Goal: Browse casually

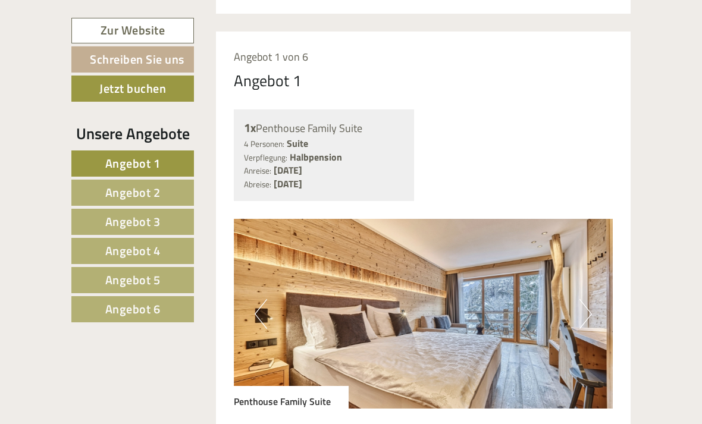
scroll to position [609, 0]
click at [588, 321] on button "Next" at bounding box center [586, 315] width 12 height 30
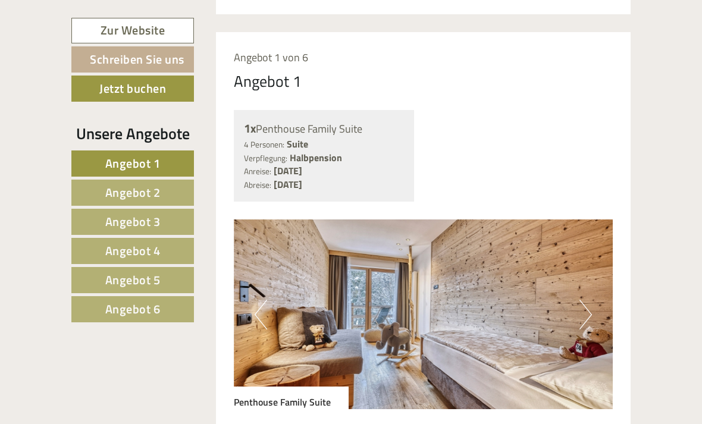
click at [589, 324] on button "Next" at bounding box center [586, 315] width 12 height 30
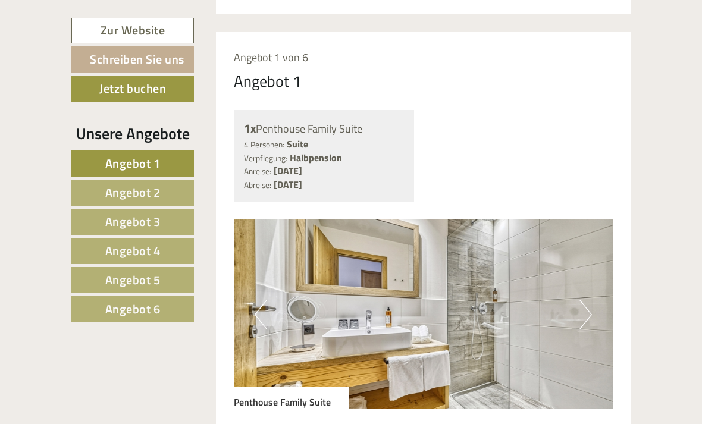
click at [589, 326] on button "Next" at bounding box center [586, 315] width 12 height 30
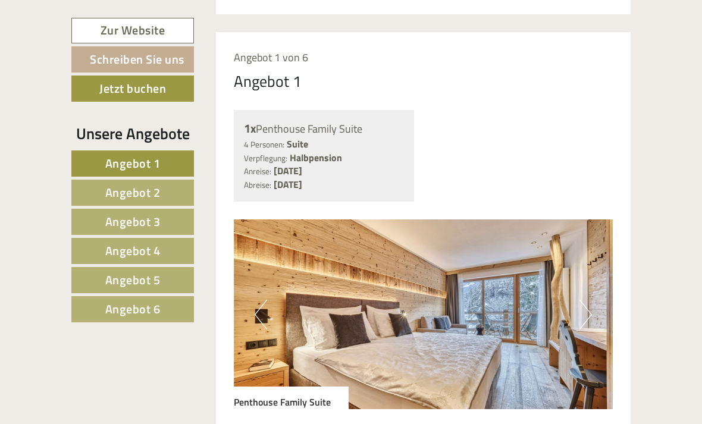
click at [588, 325] on button "Next" at bounding box center [586, 315] width 12 height 30
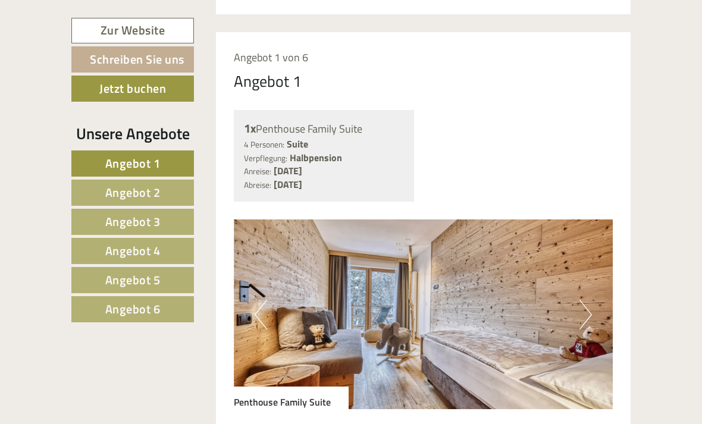
click at [589, 326] on button "Next" at bounding box center [586, 315] width 12 height 30
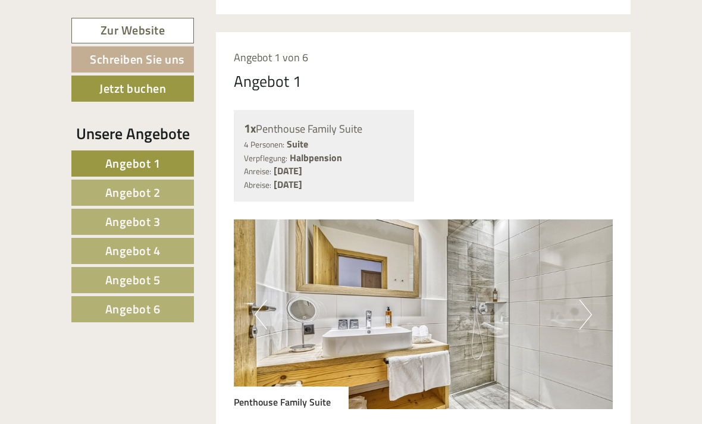
click at [592, 329] on img at bounding box center [424, 315] width 380 height 190
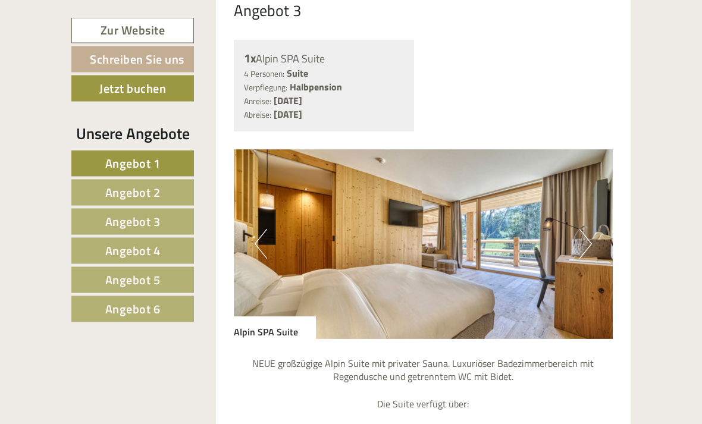
scroll to position [2862, 0]
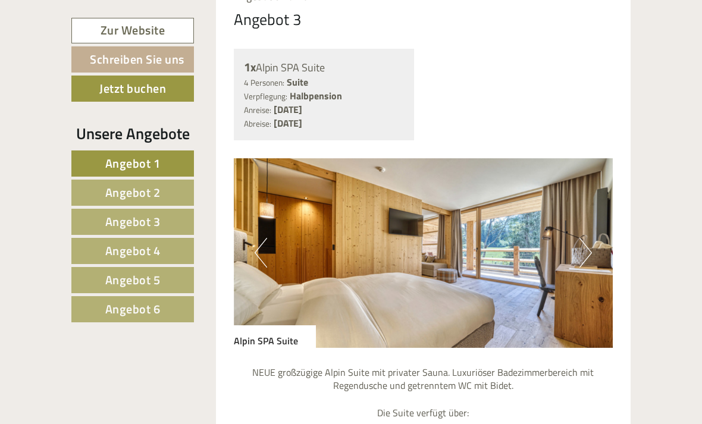
click at [590, 244] on button "Next" at bounding box center [586, 253] width 12 height 30
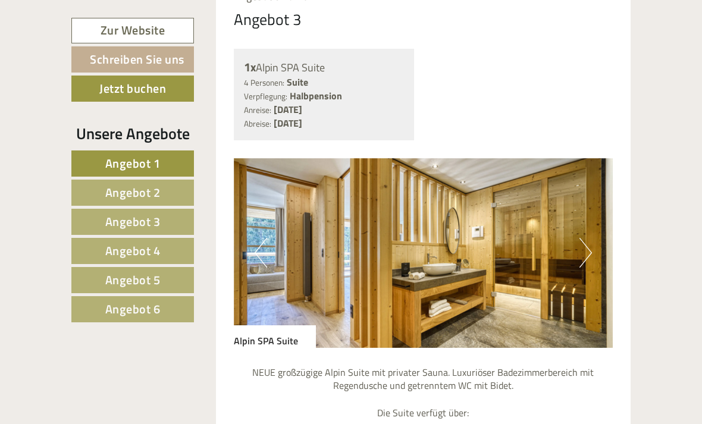
click at [592, 245] on img at bounding box center [424, 253] width 380 height 190
click at [584, 242] on button "Next" at bounding box center [586, 253] width 12 height 30
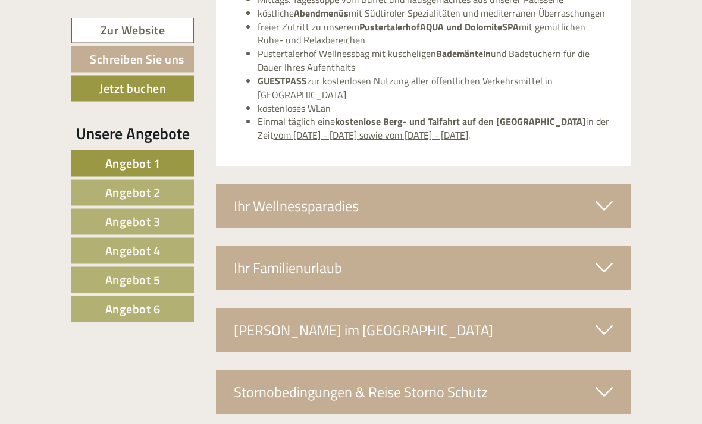
scroll to position [4198, 0]
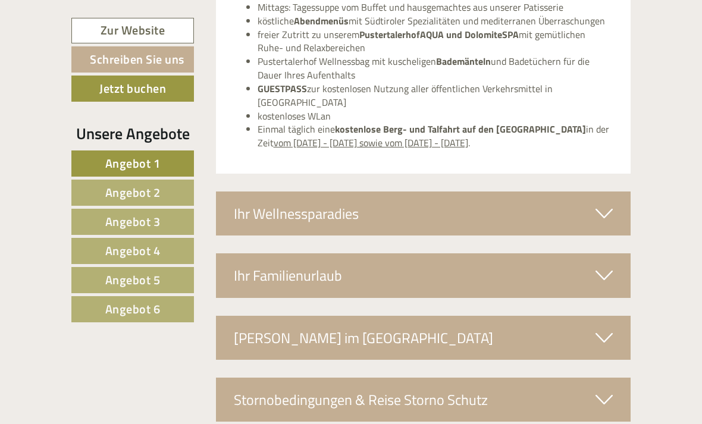
click at [606, 265] on icon at bounding box center [604, 275] width 17 height 20
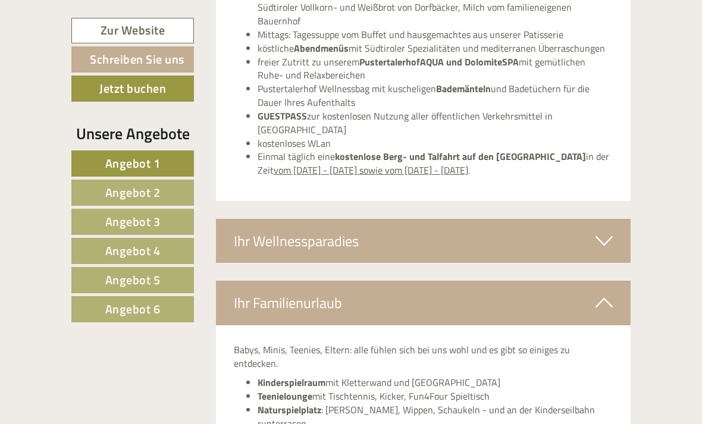
scroll to position [4166, 0]
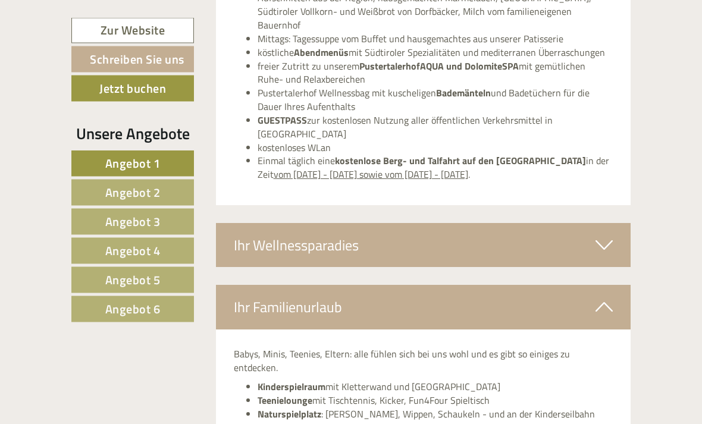
click at [618, 224] on div "Ihr Wellnessparadies" at bounding box center [423, 246] width 415 height 44
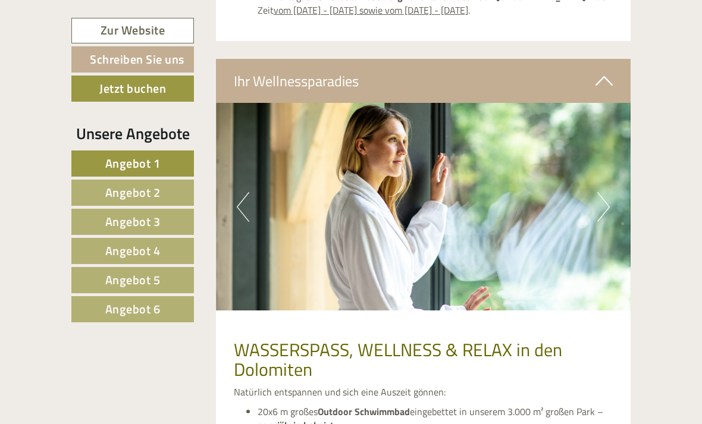
scroll to position [4327, 0]
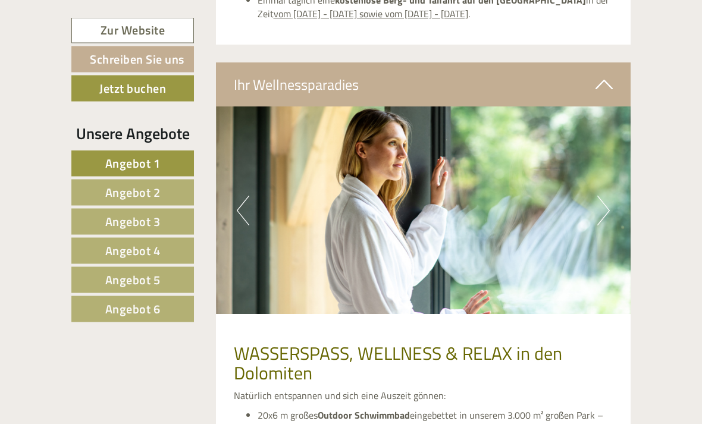
click at [606, 176] on img at bounding box center [423, 211] width 415 height 208
click at [602, 196] on button "Next" at bounding box center [604, 211] width 12 height 30
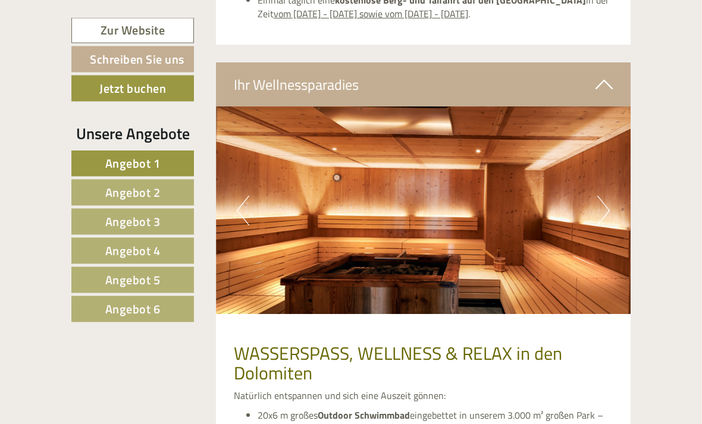
scroll to position [4327, 0]
click at [605, 196] on button "Next" at bounding box center [604, 211] width 12 height 30
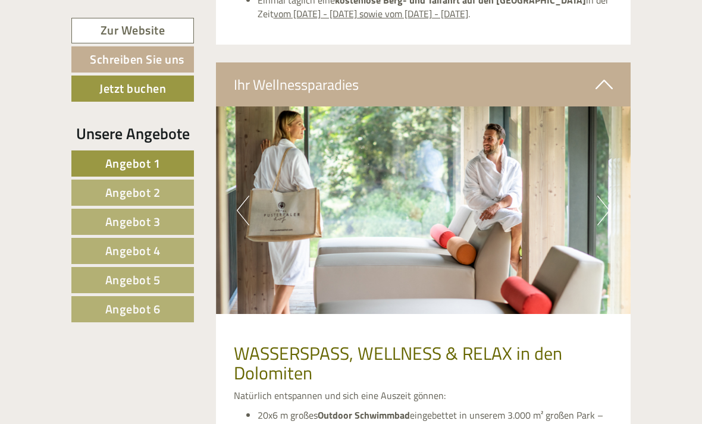
click at [603, 196] on button "Next" at bounding box center [604, 211] width 12 height 30
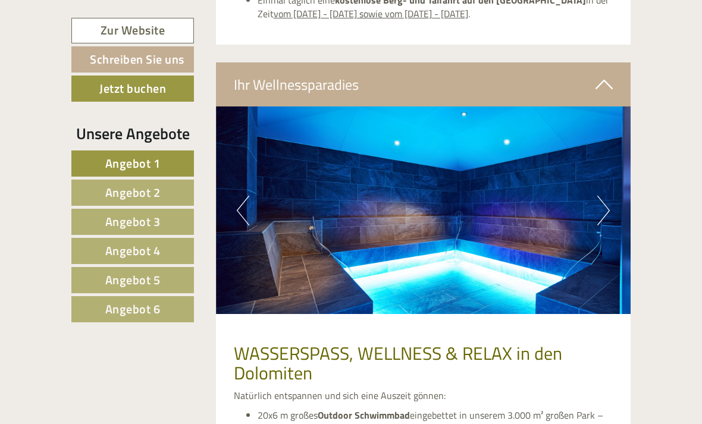
click at [605, 196] on button "Next" at bounding box center [604, 211] width 12 height 30
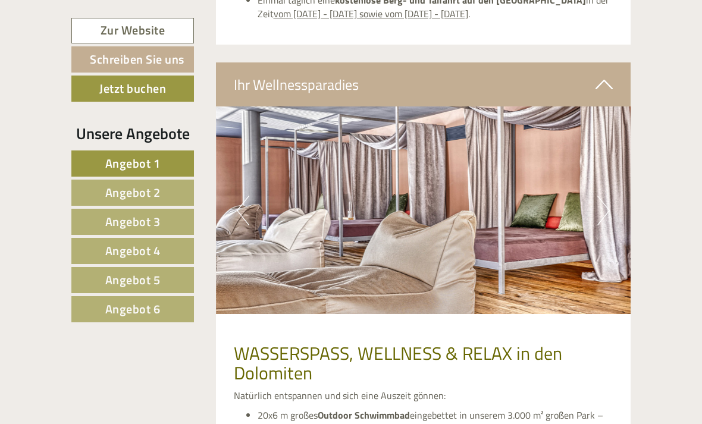
click at [603, 196] on button "Next" at bounding box center [604, 211] width 12 height 30
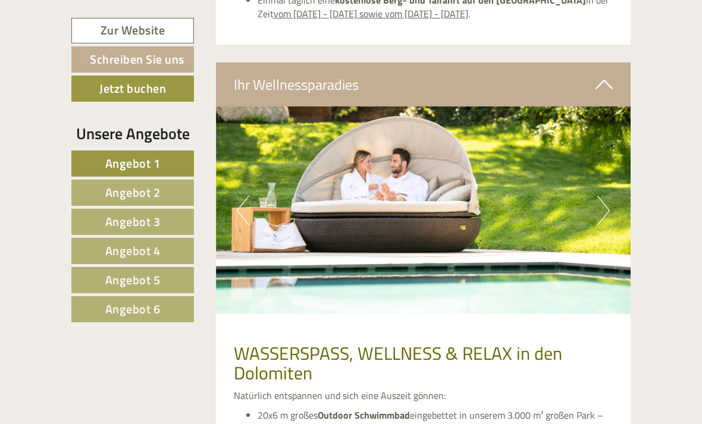
click at [606, 196] on button "Next" at bounding box center [604, 211] width 12 height 30
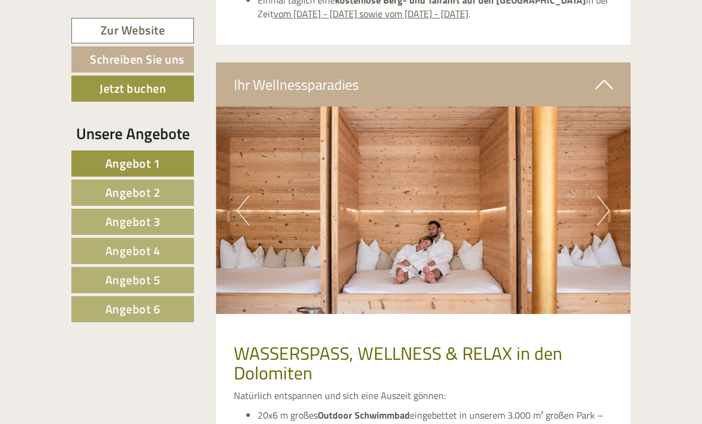
click at [605, 196] on button "Next" at bounding box center [604, 211] width 12 height 30
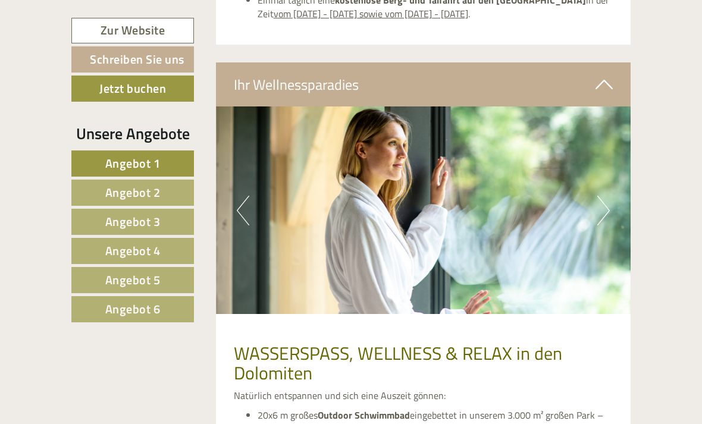
click at [607, 196] on button "Next" at bounding box center [604, 211] width 12 height 30
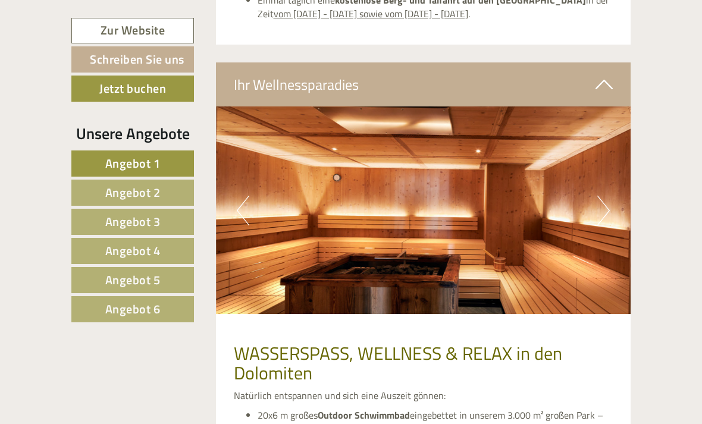
click at [605, 196] on button "Next" at bounding box center [604, 211] width 12 height 30
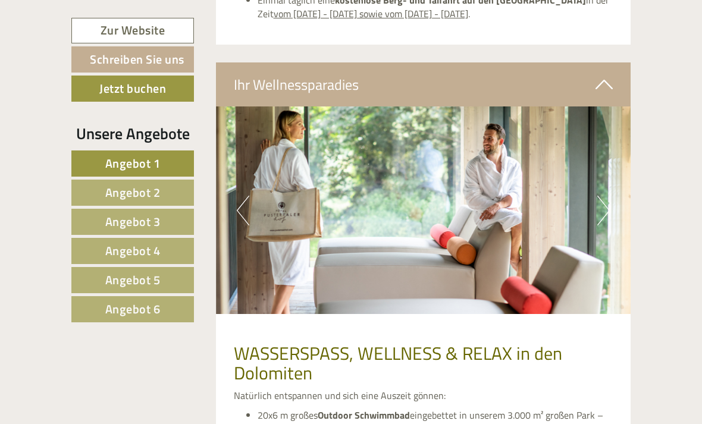
click at [603, 196] on button "Next" at bounding box center [604, 211] width 12 height 30
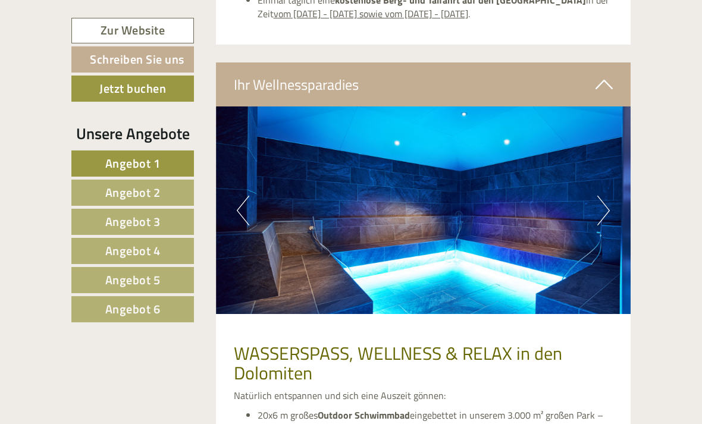
click at [603, 196] on button "Next" at bounding box center [604, 211] width 12 height 30
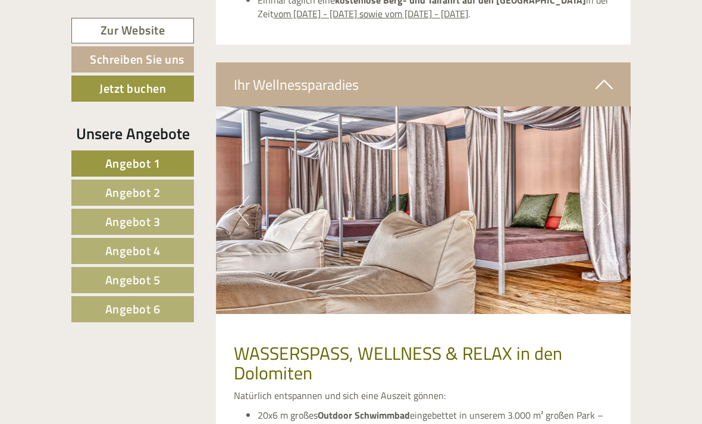
click at [603, 196] on button "Next" at bounding box center [604, 211] width 12 height 30
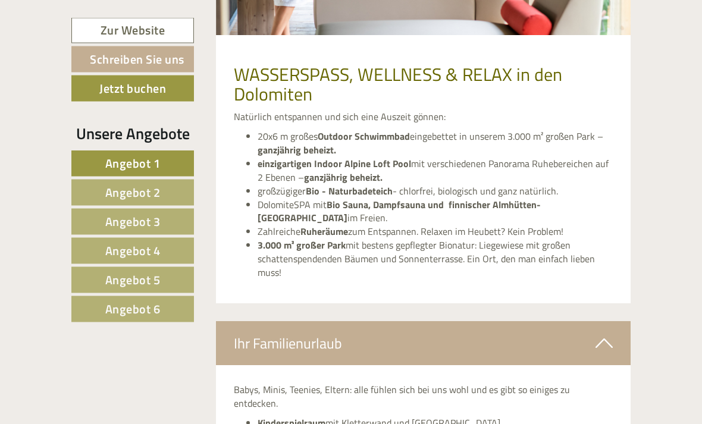
scroll to position [4607, 0]
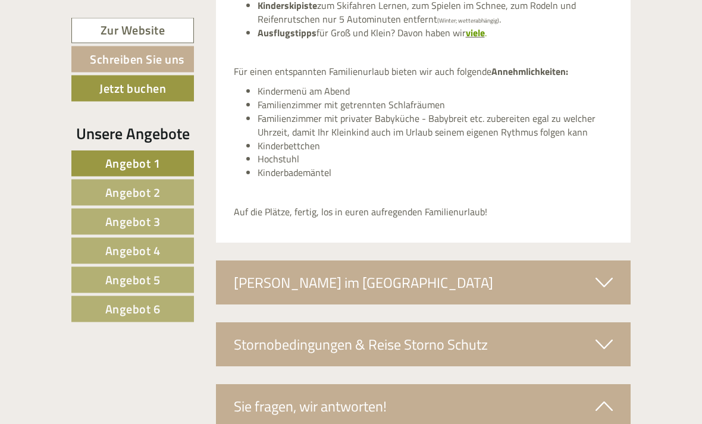
click at [609, 273] on icon at bounding box center [604, 283] width 17 height 20
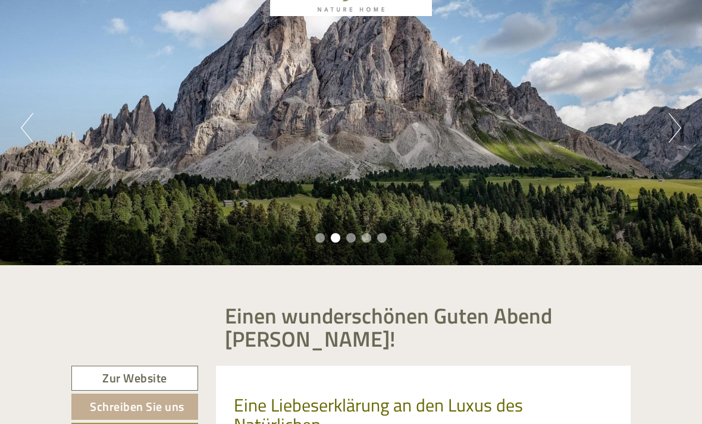
scroll to position [0, 0]
